Goal: Entertainment & Leisure: Consume media (video, audio)

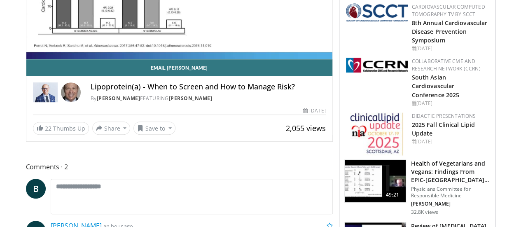
scroll to position [171, 0]
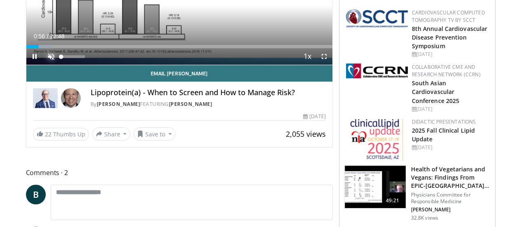
click at [43, 65] on span "Video Player" at bounding box center [51, 56] width 16 height 16
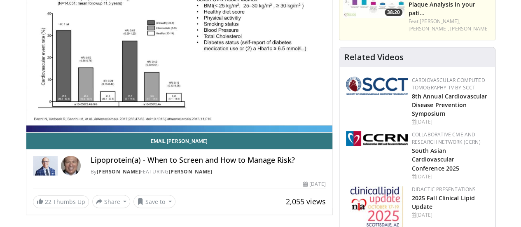
scroll to position [119, 0]
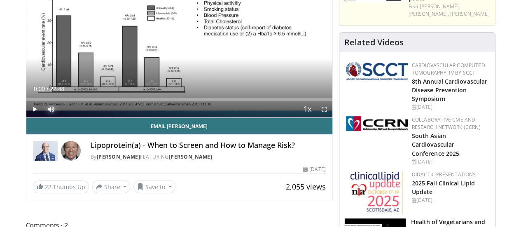
drag, startPoint x: 30, startPoint y: 113, endPoint x: 5, endPoint y: 114, distance: 25.2
click at [26, 114] on div "**********" at bounding box center [179, 73] width 307 height 256
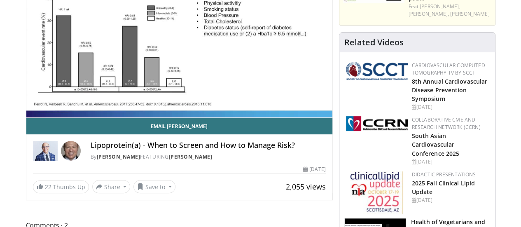
click at [26, 155] on div "Lipoprotein(a) - When to Screen and How to Manage Risk? By [PERSON_NAME] FEATUR…" at bounding box center [179, 148] width 306 height 28
